Goal: Information Seeking & Learning: Learn about a topic

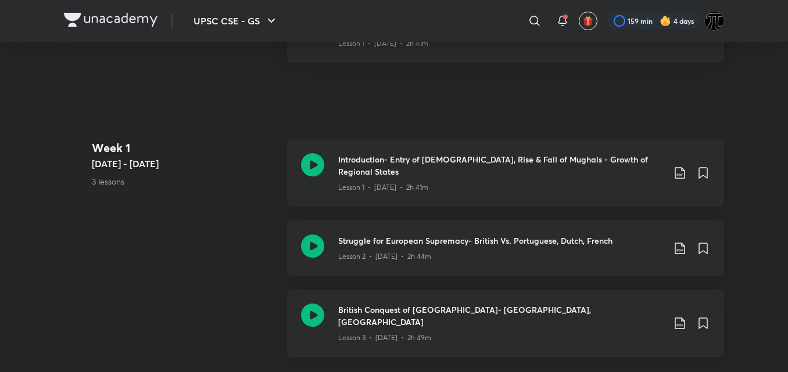
click at [268, 206] on div "Week 1 Jun 9 - 15 3 lessons Introduction- Entry of Europeans, Rise & Fall of Mu…" at bounding box center [394, 255] width 660 height 232
click at [184, 166] on h5 "Jun 9 - 15" at bounding box center [185, 164] width 186 height 14
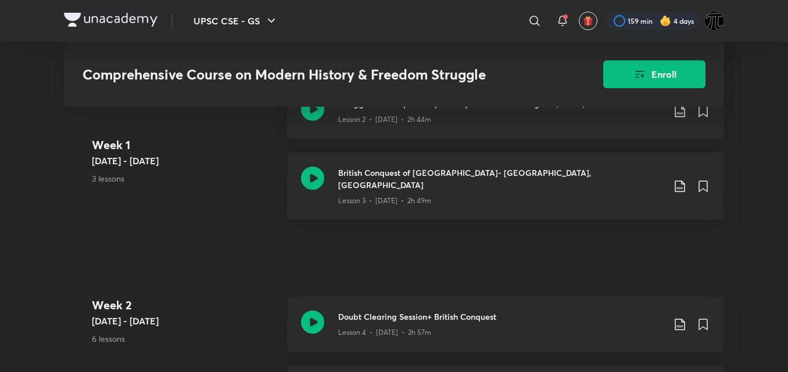
scroll to position [766, 0]
